Goal: Task Accomplishment & Management: Use online tool/utility

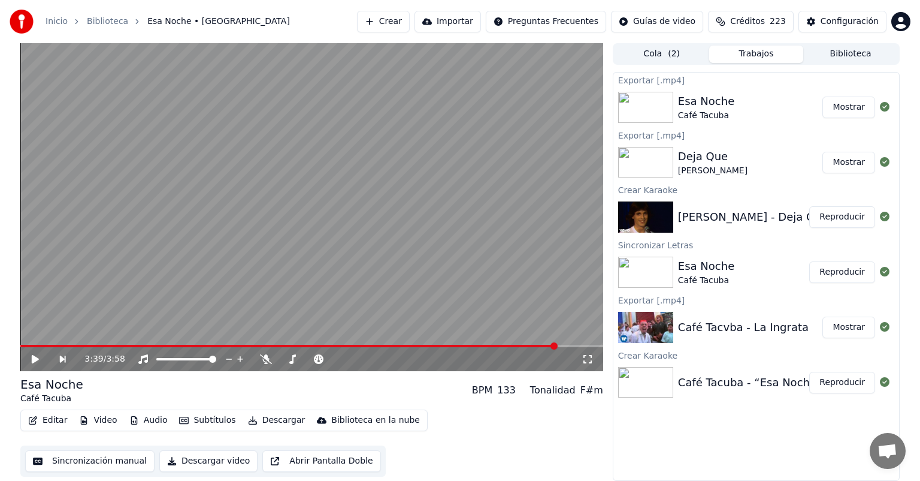
click at [394, 23] on button "Crear" at bounding box center [383, 22] width 53 height 22
click at [397, 28] on button "Crear" at bounding box center [383, 22] width 53 height 22
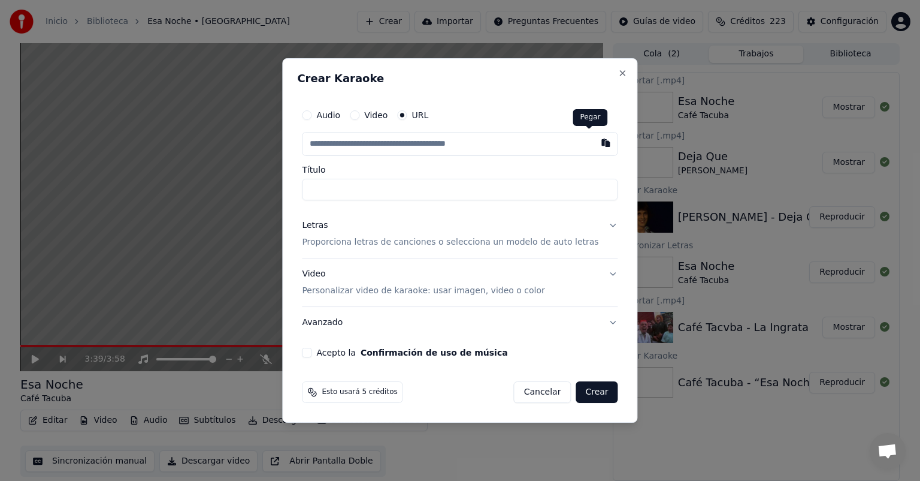
click at [594, 149] on button "button" at bounding box center [606, 143] width 24 height 22
type input "**********"
click at [417, 237] on p "Proporciona letras de canciones o selecciona un modelo de auto letras" at bounding box center [450, 242] width 297 height 12
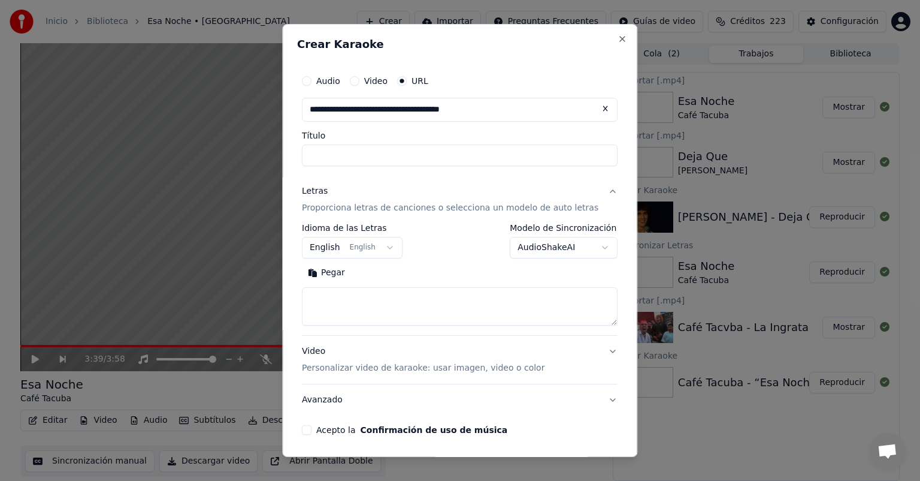
type input "**********"
click at [337, 265] on button "Pegar" at bounding box center [326, 272] width 49 height 19
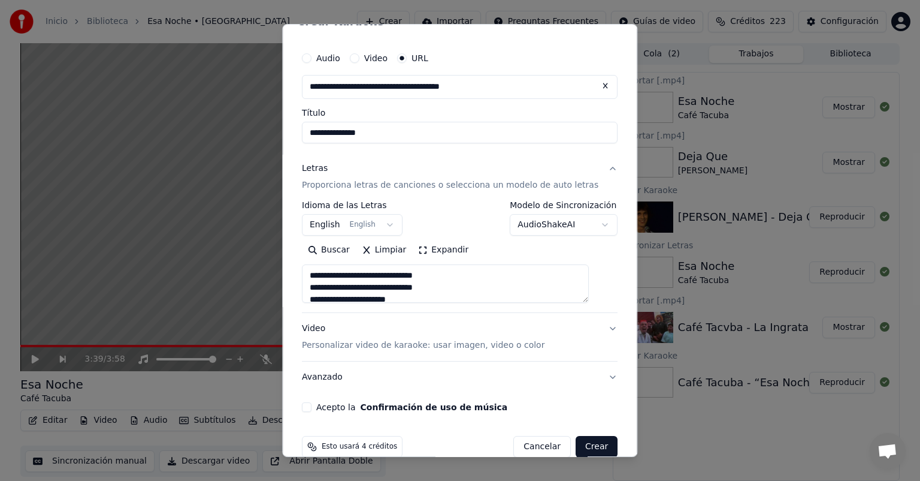
scroll to position [43, 0]
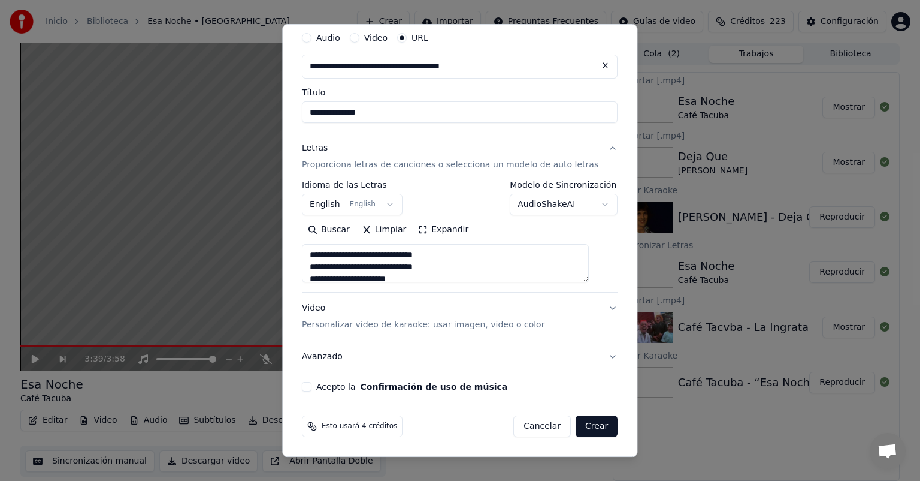
click at [377, 317] on div "Video Personalizar video de karaoke: usar imagen, video o color" at bounding box center [423, 316] width 243 height 29
type textarea "**********"
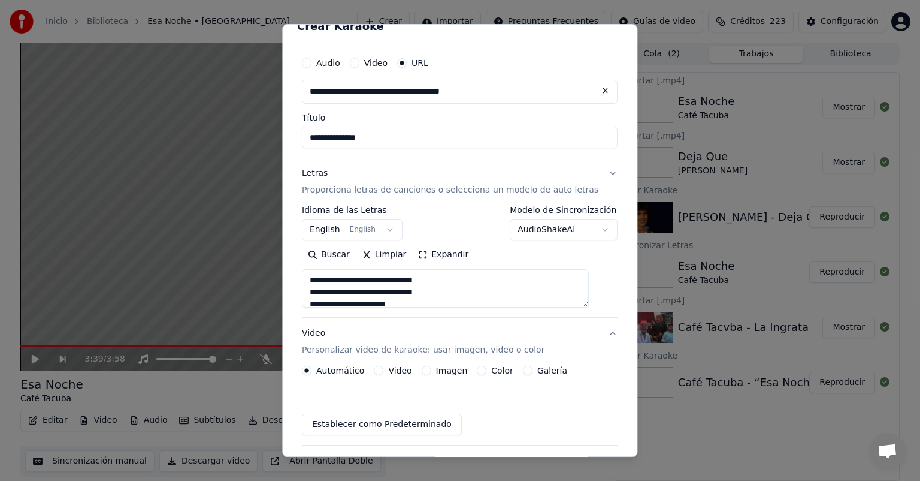
scroll to position [11, 0]
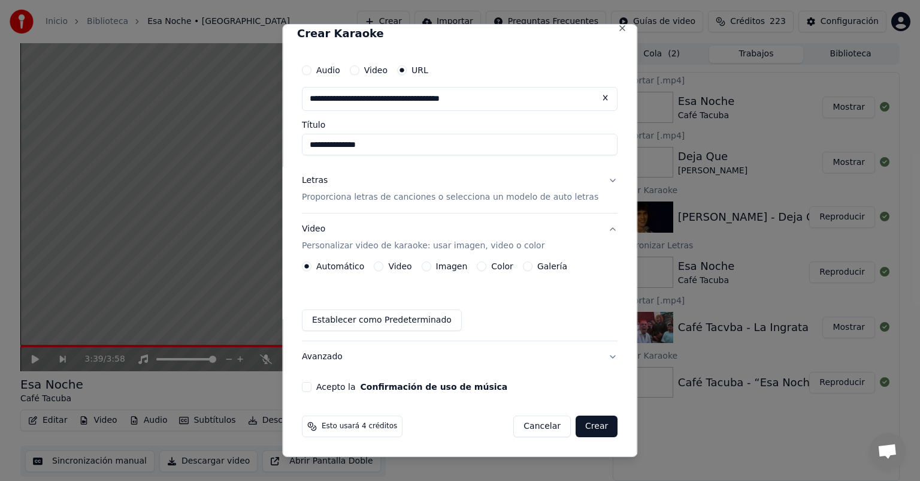
click at [436, 268] on div "Imagen" at bounding box center [445, 266] width 46 height 10
click at [429, 264] on button "Imagen" at bounding box center [427, 266] width 10 height 10
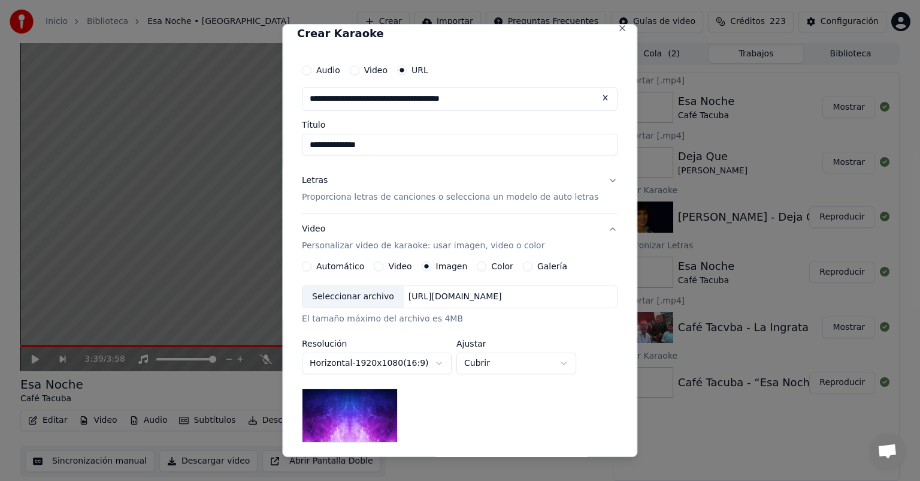
click at [367, 300] on div "Seleccionar archivo" at bounding box center [353, 297] width 101 height 22
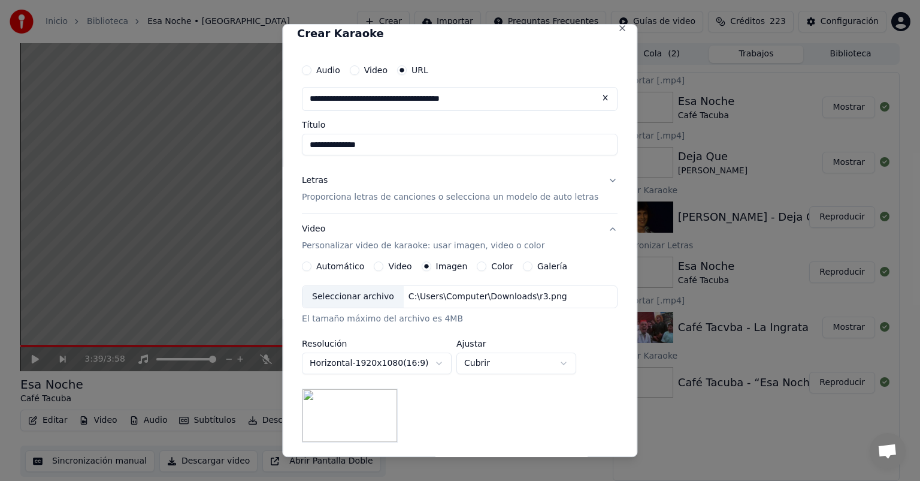
click at [513, 376] on div "**********" at bounding box center [460, 363] width 316 height 157
click at [513, 362] on body "**********" at bounding box center [460, 240] width 920 height 481
select select "*******"
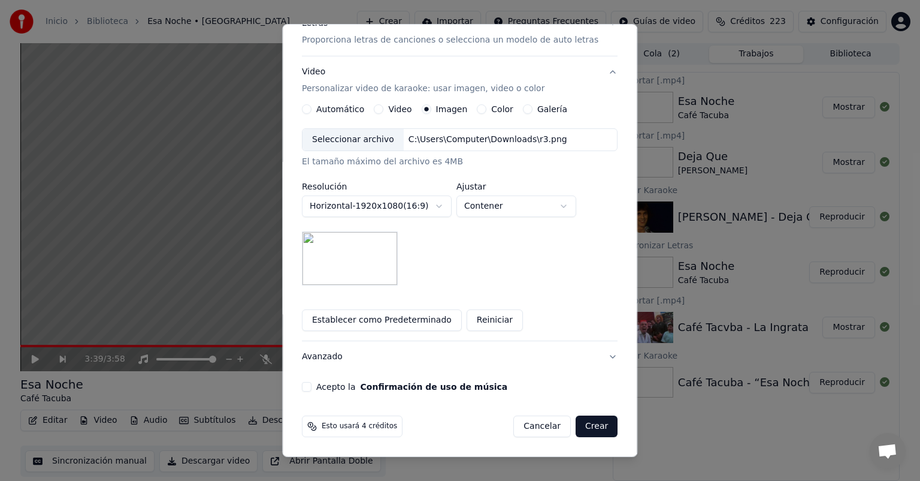
click at [312, 385] on button "Acepto la Confirmación de uso de música" at bounding box center [307, 387] width 10 height 10
click at [576, 429] on button "Crear" at bounding box center [597, 426] width 42 height 22
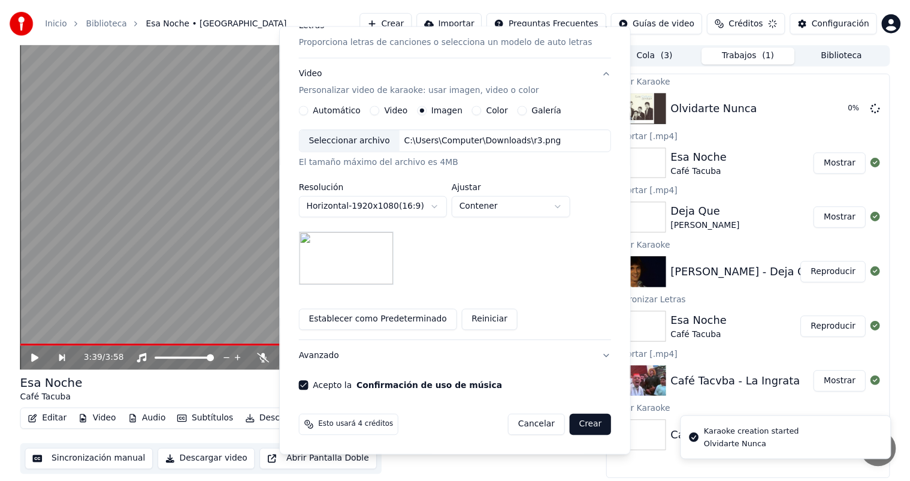
scroll to position [11, 0]
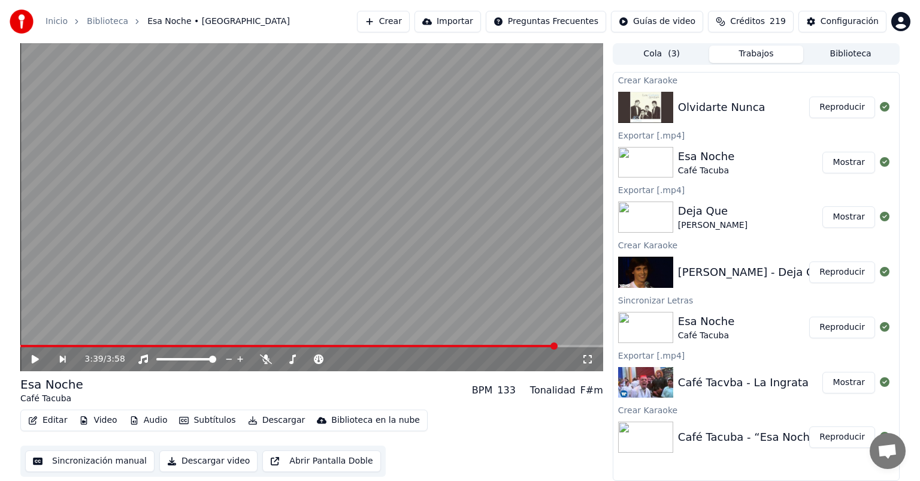
click at [822, 100] on button "Reproducir" at bounding box center [842, 107] width 66 height 22
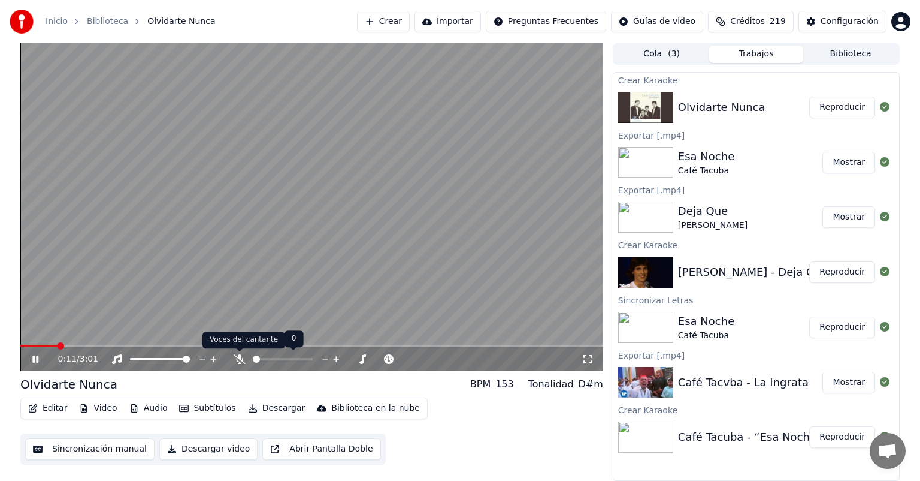
click at [234, 354] on icon at bounding box center [240, 359] width 12 height 10
click at [87, 346] on span at bounding box center [90, 345] width 7 height 7
click at [123, 349] on span at bounding box center [119, 345] width 7 height 7
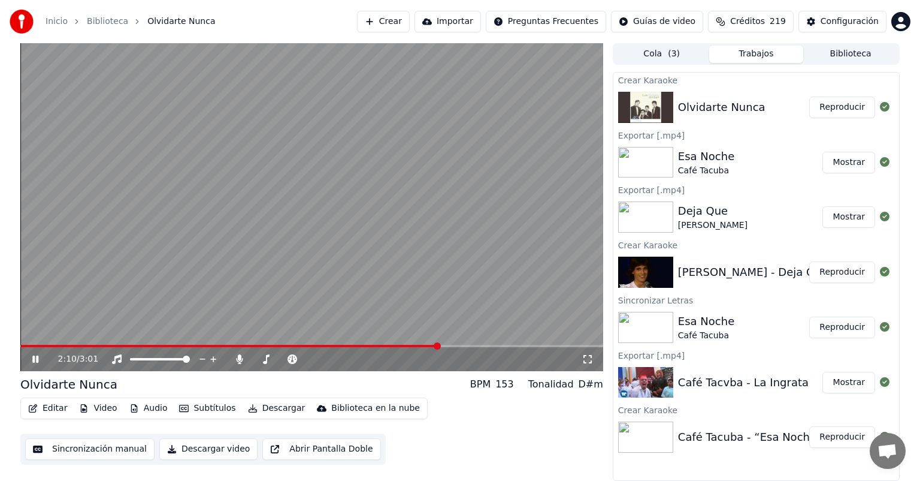
click at [439, 342] on span at bounding box center [437, 345] width 7 height 7
click at [440, 343] on video at bounding box center [311, 207] width 583 height 328
click at [361, 349] on span at bounding box center [361, 345] width 7 height 7
click at [297, 279] on video at bounding box center [311, 207] width 583 height 328
click at [294, 342] on span at bounding box center [297, 345] width 7 height 7
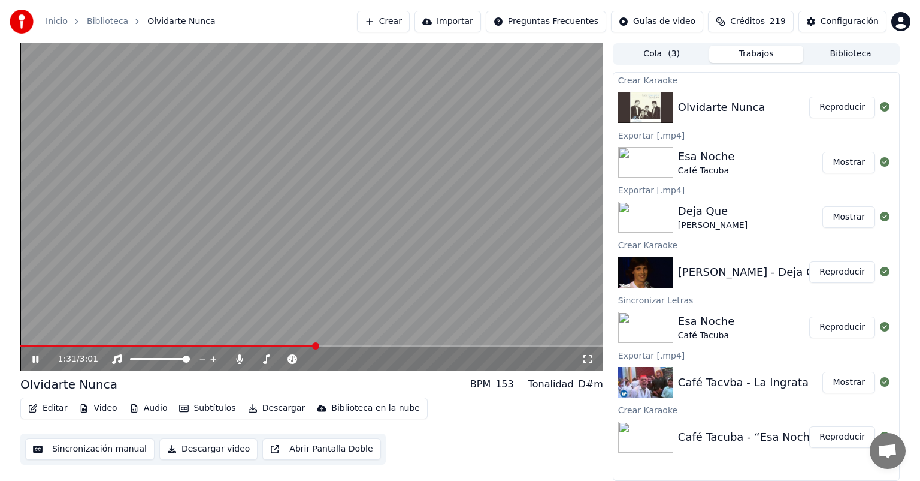
click at [510, 345] on span at bounding box center [311, 346] width 583 height 2
click at [461, 346] on span at bounding box center [240, 346] width 441 height 2
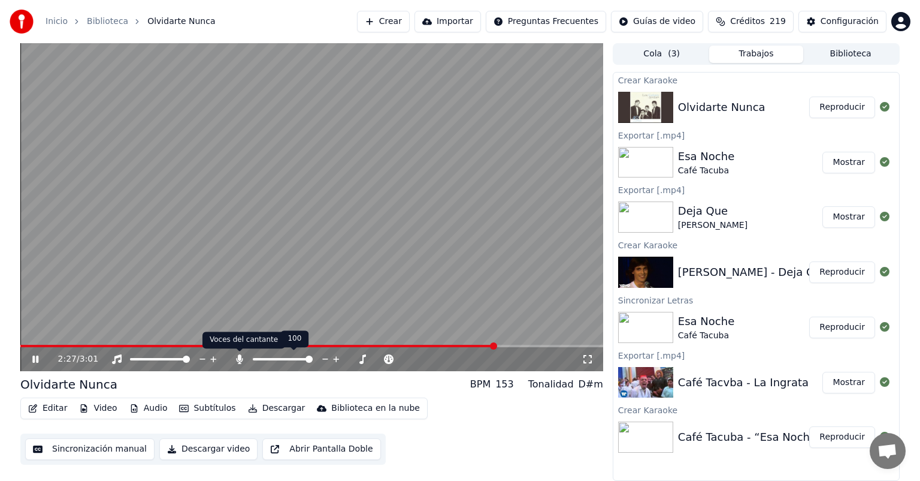
click at [241, 359] on icon at bounding box center [239, 359] width 7 height 10
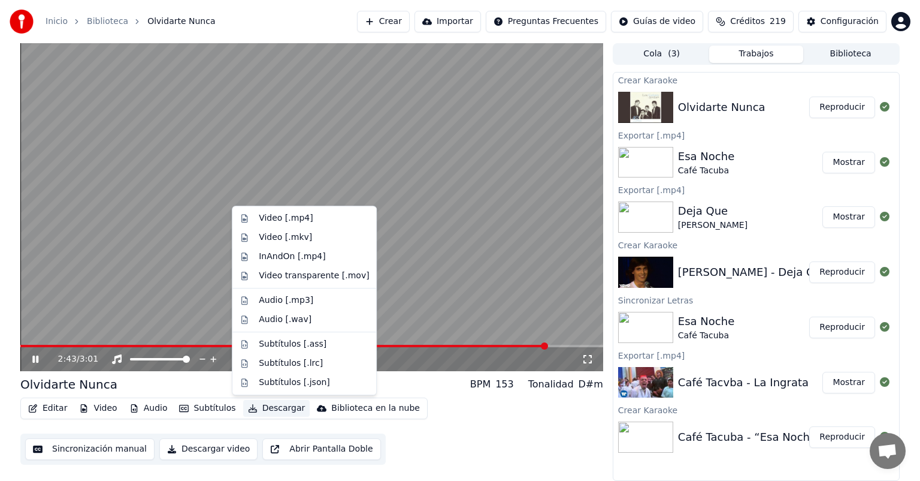
click at [270, 406] on button "Descargar" at bounding box center [276, 408] width 67 height 17
click at [282, 212] on div "Video [.mp4]" at bounding box center [286, 218] width 54 height 12
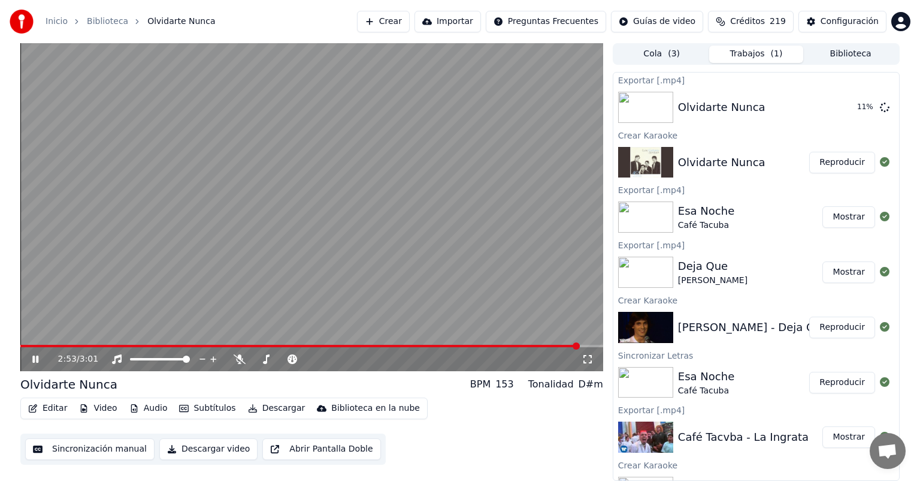
click at [32, 354] on icon at bounding box center [44, 359] width 28 height 10
click at [814, 60] on button "Biblioteca" at bounding box center [850, 54] width 95 height 17
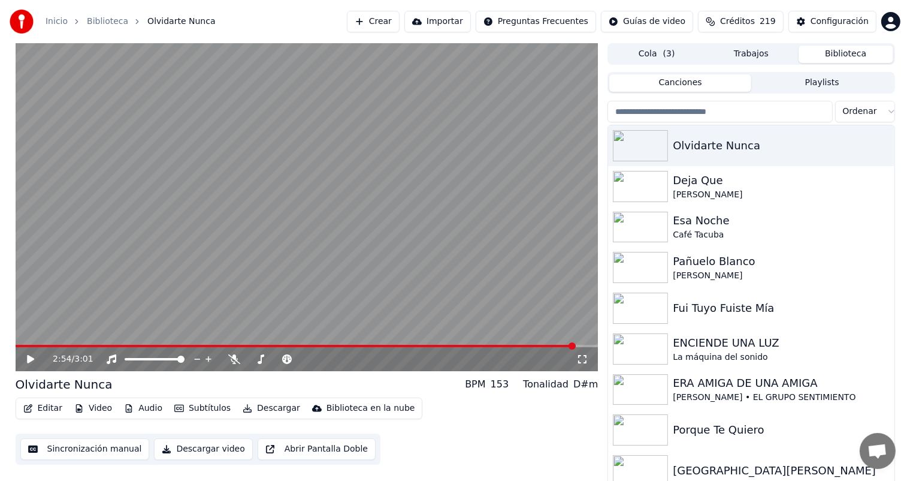
click at [738, 120] on input "search" at bounding box center [720, 112] width 225 height 22
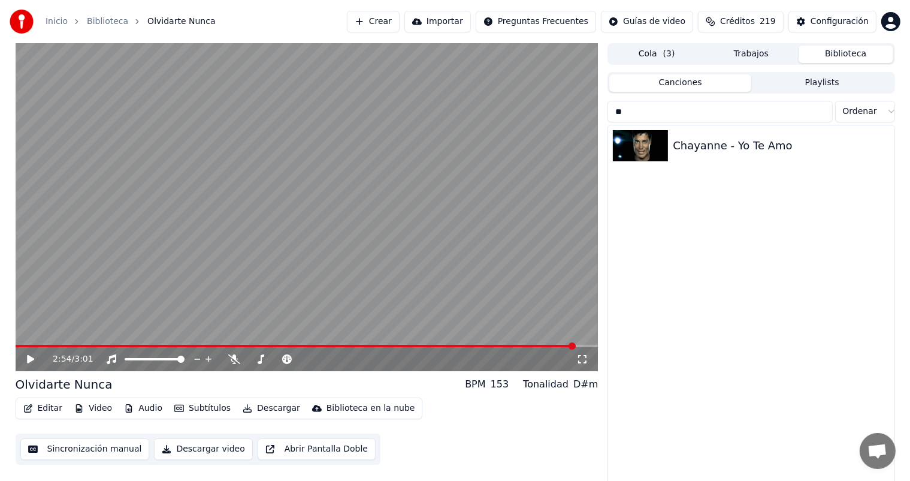
type input "*"
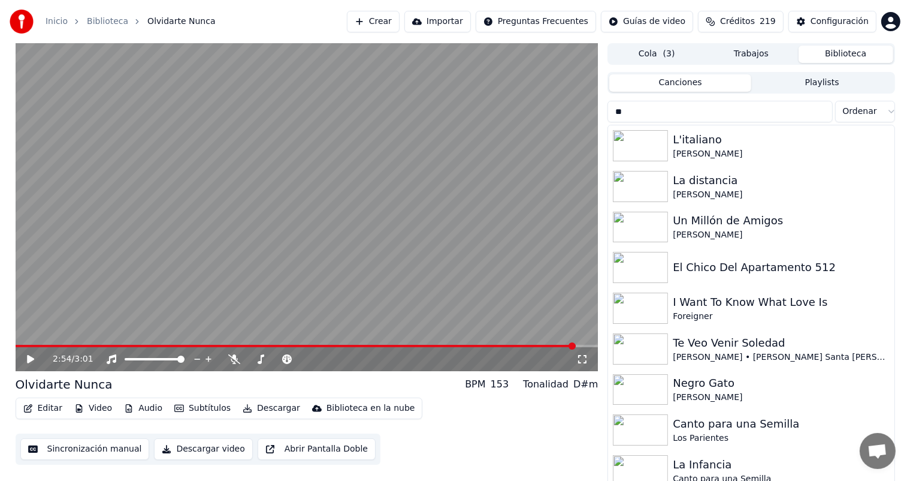
type input "*"
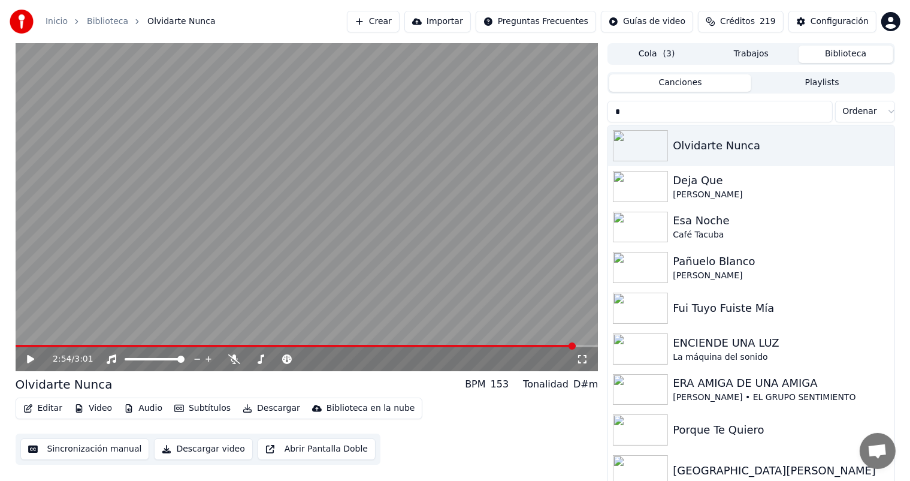
type input "**"
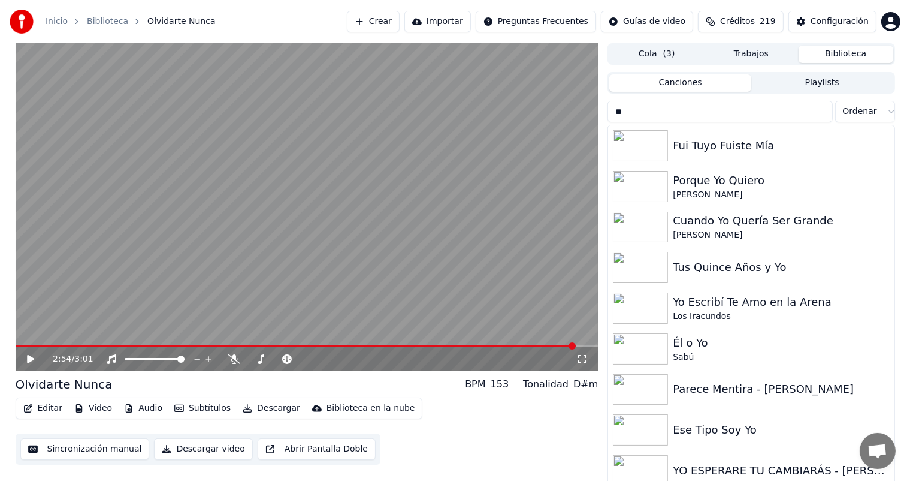
click at [821, 112] on input "**" at bounding box center [720, 112] width 225 height 22
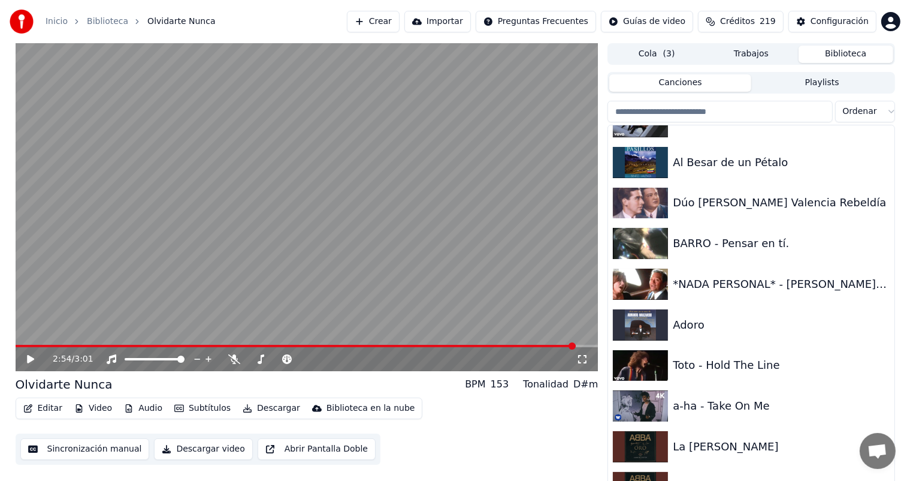
scroll to position [24696, 0]
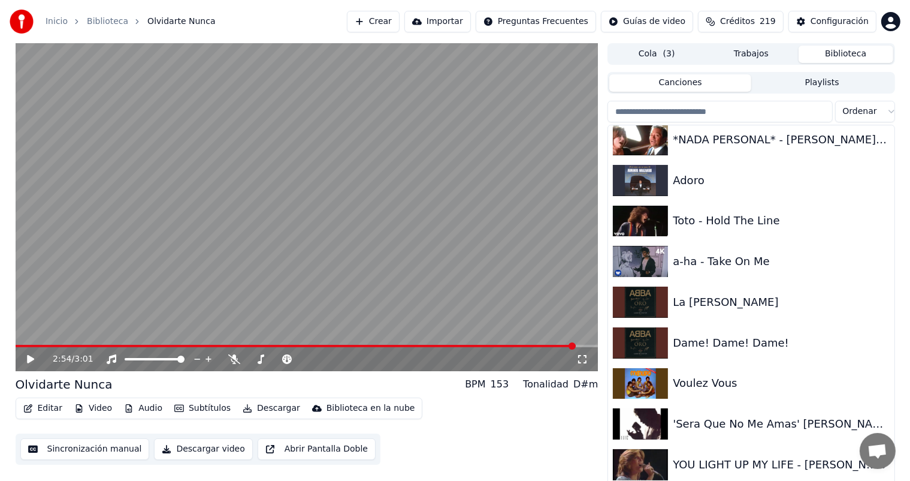
click at [795, 471] on div "YOU LIGHT UP MY LIFE - [PERSON_NAME] ORIGINAL SUBTITULADA ESPANOL EXCELENTE !!!" at bounding box center [775, 464] width 204 height 17
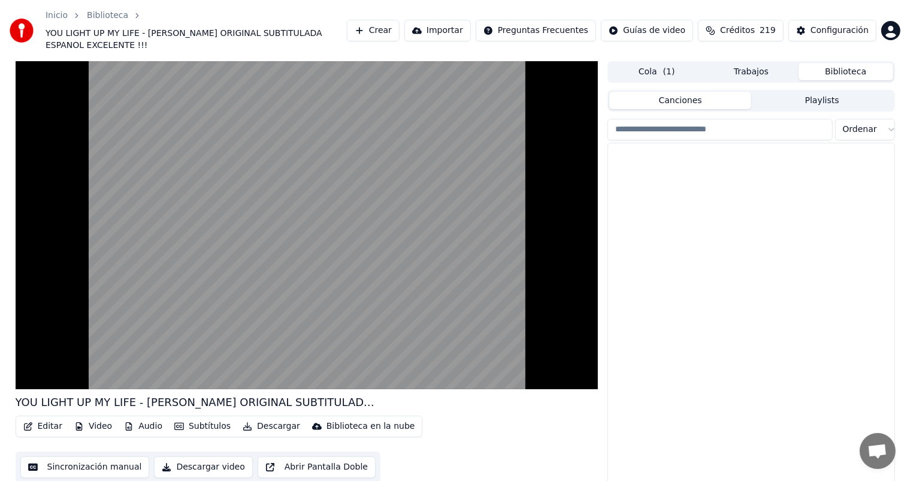
scroll to position [21448, 0]
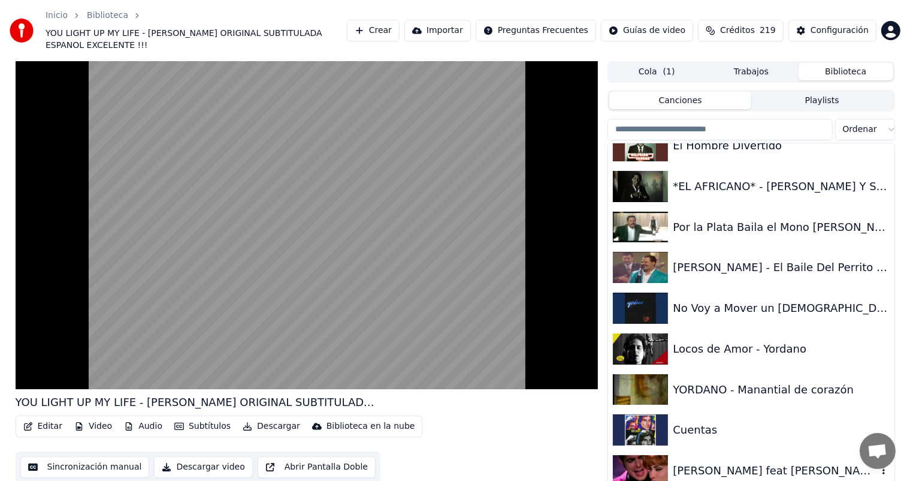
click at [808, 476] on div "[PERSON_NAME] feat [PERSON_NAME] - Química Perfecta" at bounding box center [775, 470] width 204 height 17
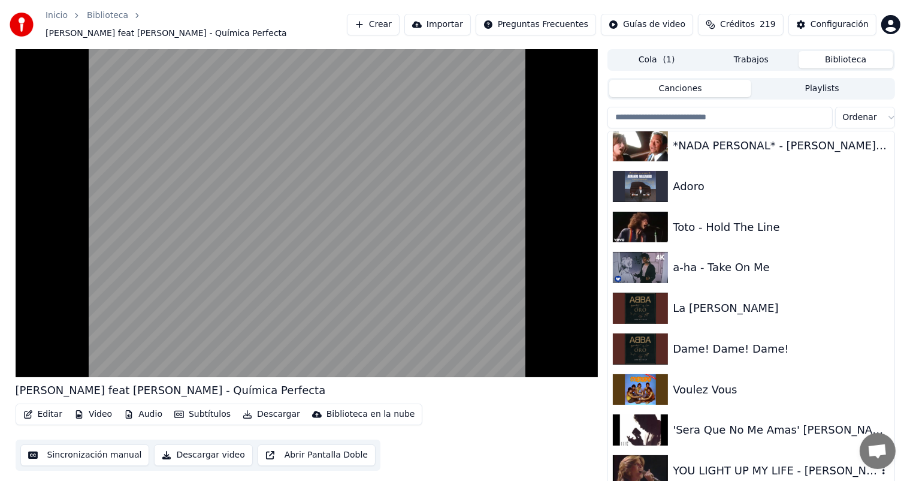
scroll to position [4, 0]
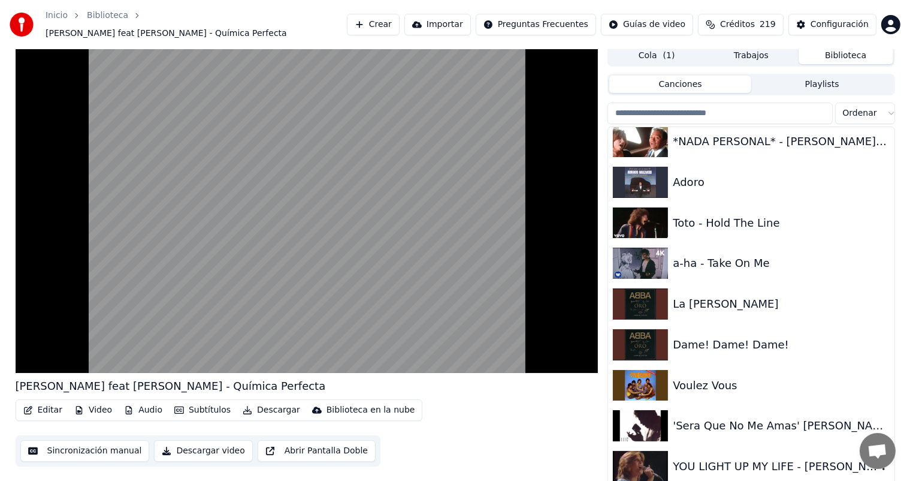
click at [774, 458] on div "YOU LIGHT UP MY LIFE - [PERSON_NAME] ORIGINAL SUBTITULADA ESPANOL EXCELENTE !!!" at bounding box center [775, 466] width 204 height 17
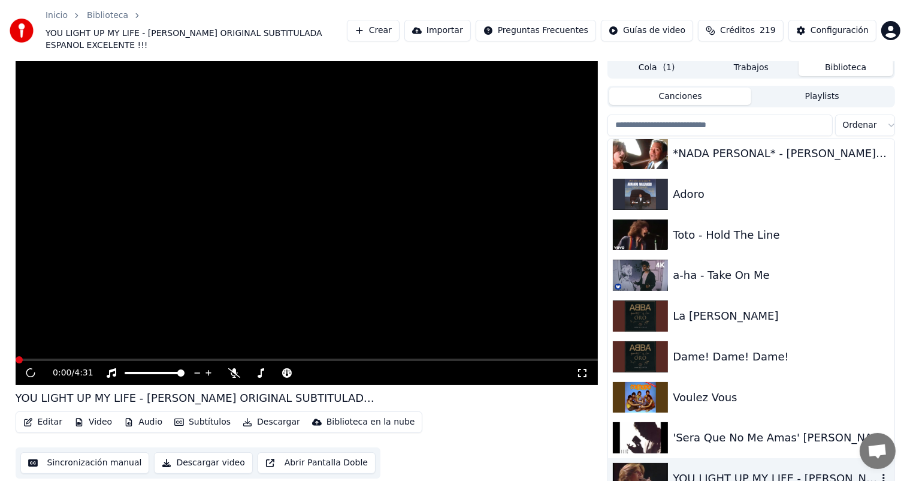
scroll to position [22, 0]
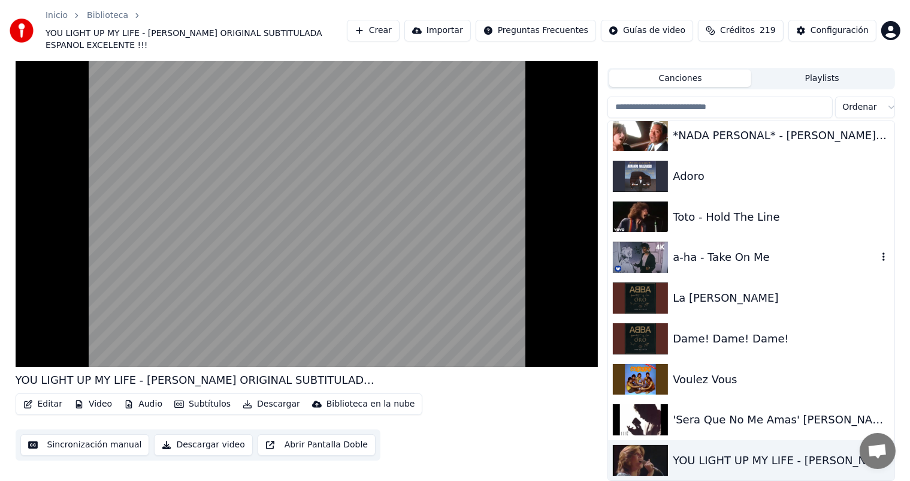
click at [710, 262] on div "a-ha - Take On Me" at bounding box center [775, 257] width 204 height 17
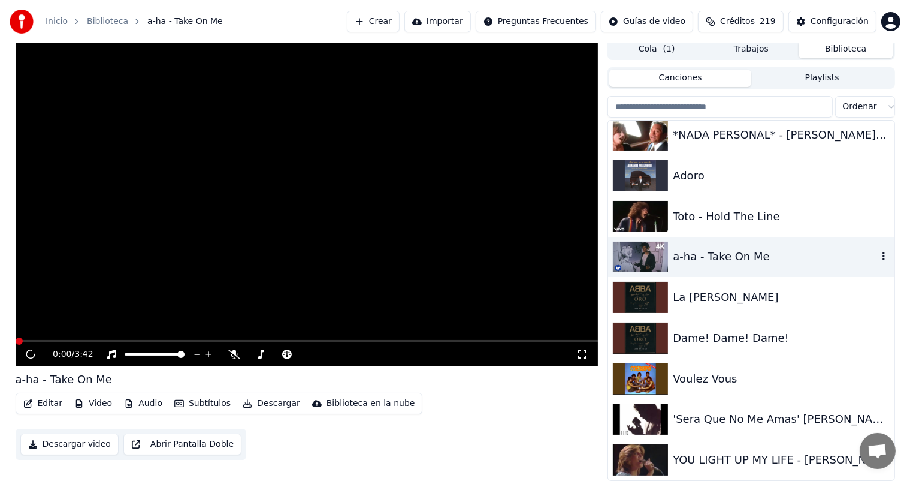
scroll to position [4, 0]
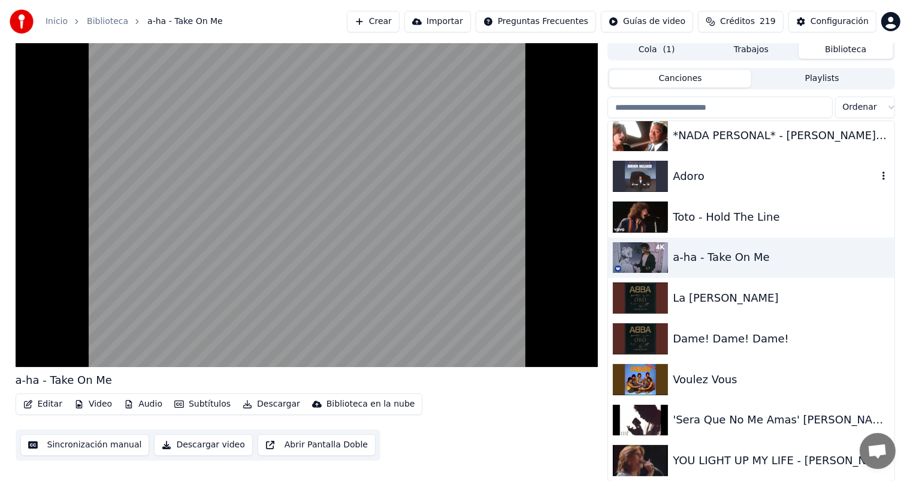
click at [703, 177] on div "Adoro" at bounding box center [775, 176] width 204 height 17
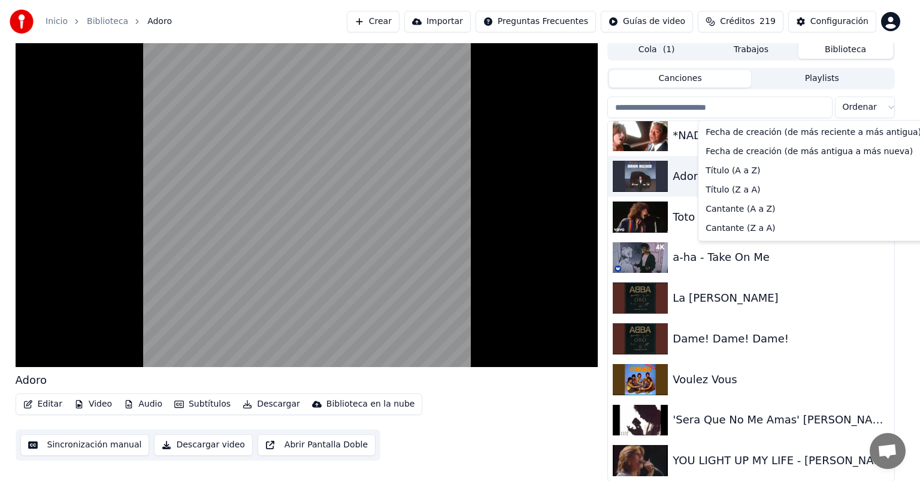
click at [876, 112] on html "Inicio Biblioteca Adoro Crear Importar Preguntas Frecuentes Guías de video Créd…" at bounding box center [460, 236] width 920 height 481
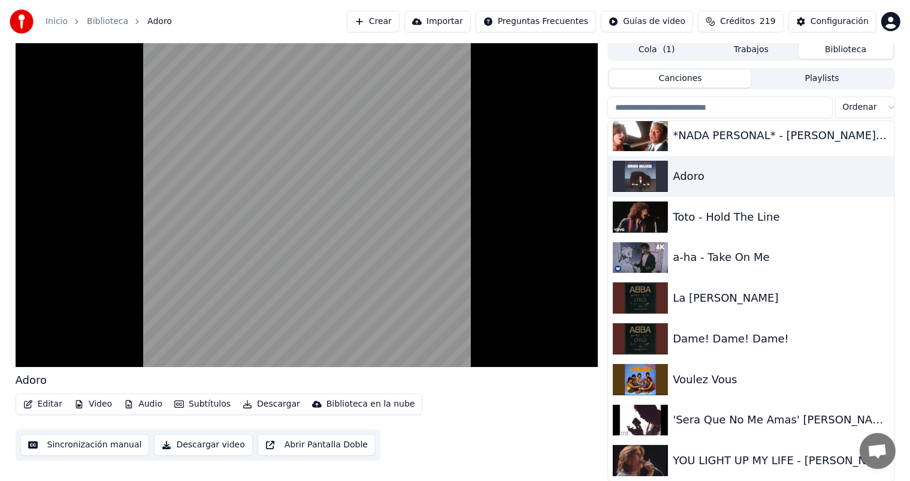
click at [876, 112] on html "Inicio Biblioteca Adoro Crear Importar Preguntas Frecuentes Guías de video Créd…" at bounding box center [455, 236] width 910 height 481
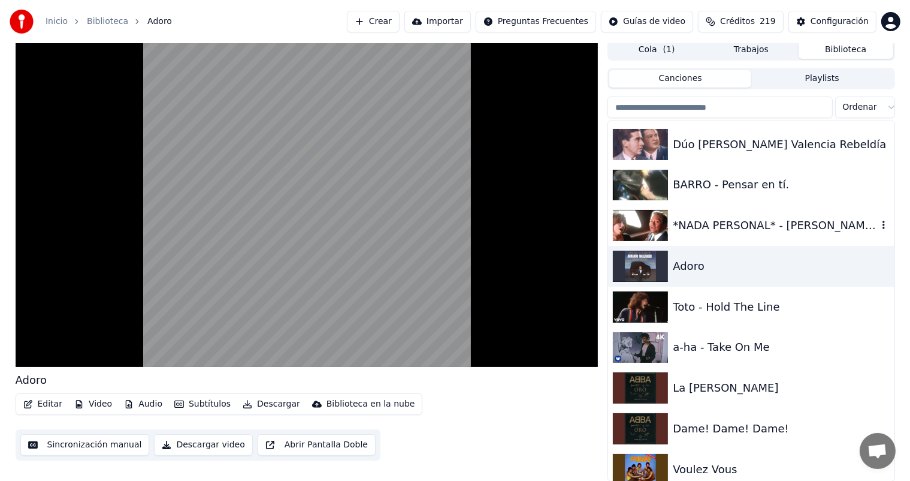
scroll to position [24589, 0]
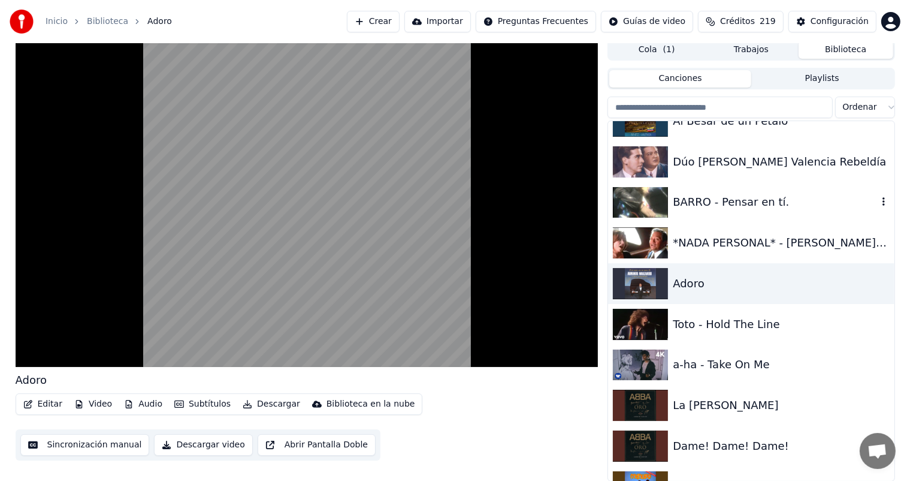
click at [747, 201] on div "BARRO - Pensar en tí." at bounding box center [775, 202] width 204 height 17
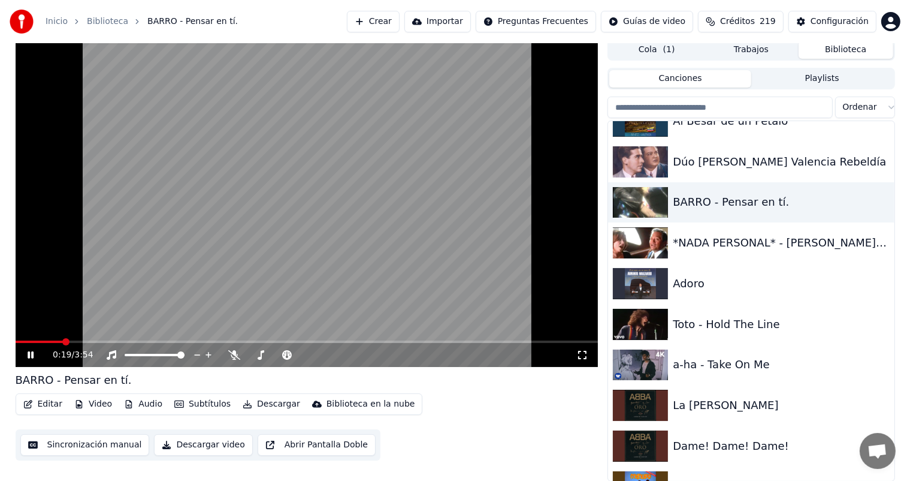
click at [487, 161] on video at bounding box center [307, 203] width 583 height 328
click at [720, 107] on input "search" at bounding box center [720, 107] width 225 height 22
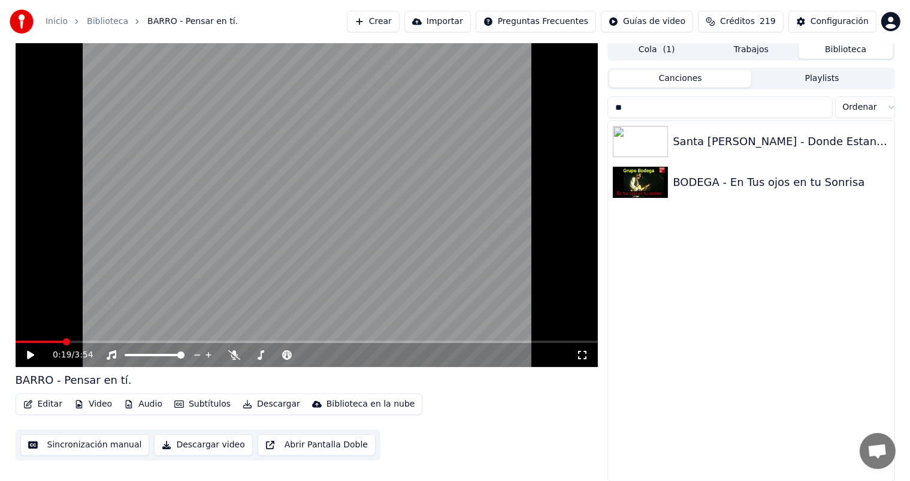
type input "*"
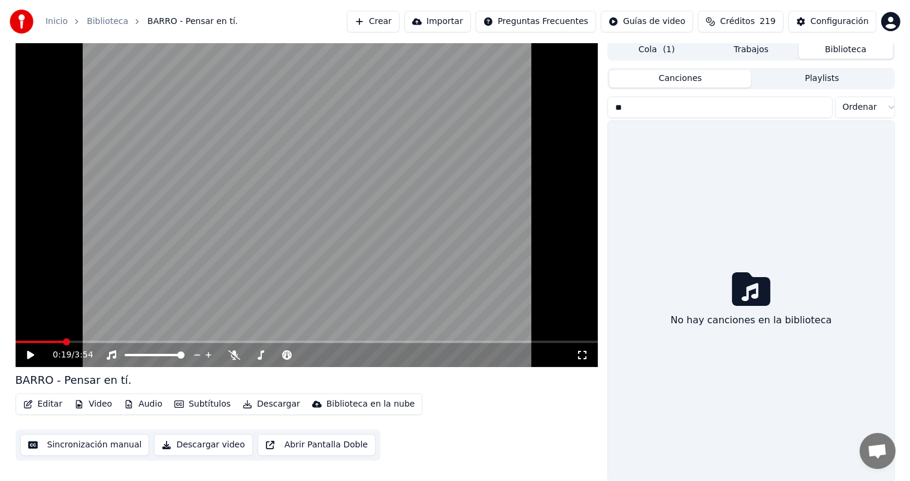
type input "*"
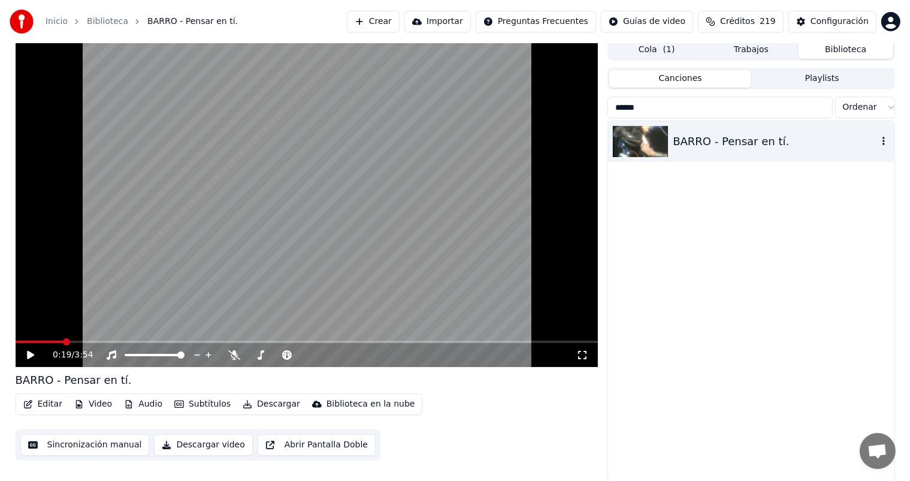
type input "******"
click at [715, 138] on div "BARRO - Pensar en tí." at bounding box center [775, 141] width 204 height 17
click at [755, 146] on div "BARRO - Pensar en tí." at bounding box center [775, 141] width 204 height 17
click at [31, 351] on icon at bounding box center [39, 355] width 28 height 10
